Goal: Find specific page/section: Find specific page/section

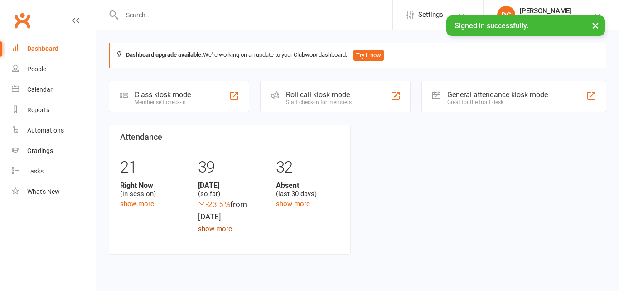
click at [219, 231] on link "show more" at bounding box center [215, 228] width 34 height 8
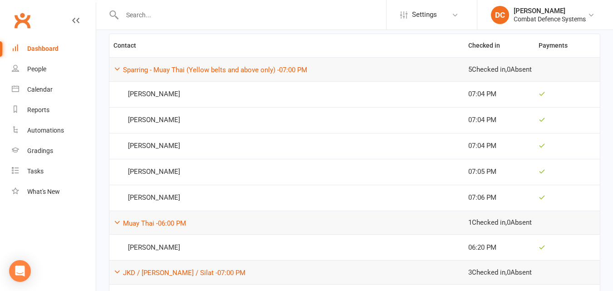
scroll to position [136, 0]
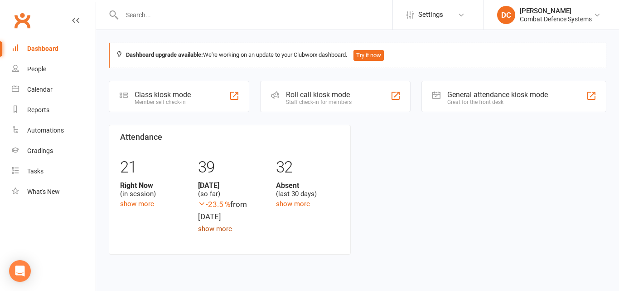
click at [220, 229] on link "show more" at bounding box center [215, 228] width 34 height 8
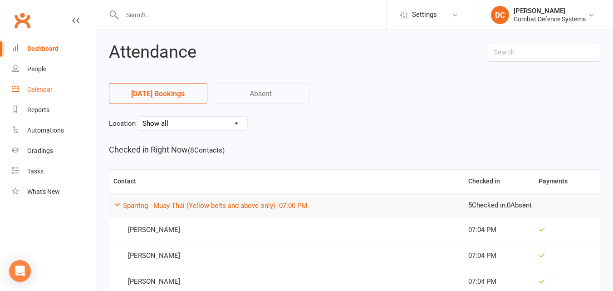
click at [54, 93] on link "Calendar" at bounding box center [54, 89] width 84 height 20
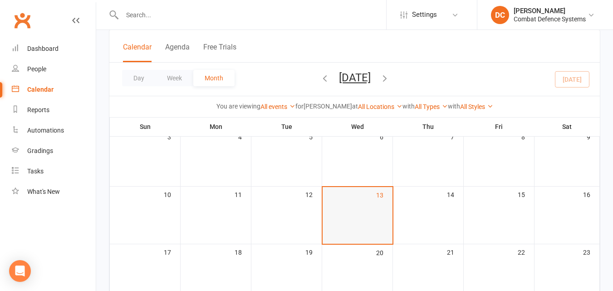
scroll to position [136, 0]
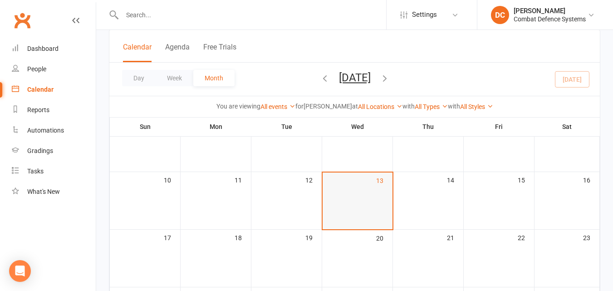
click at [353, 215] on td "13" at bounding box center [357, 201] width 71 height 58
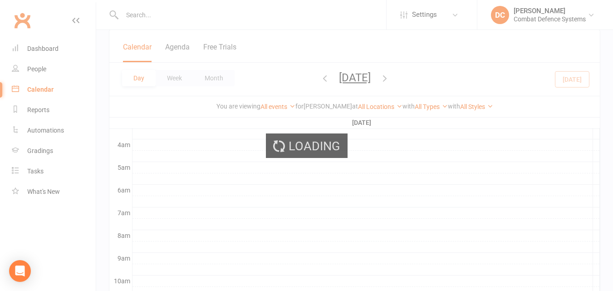
scroll to position [137, 0]
click at [353, 215] on div "Loading" at bounding box center [306, 145] width 613 height 291
